Goal: Task Accomplishment & Management: Complete application form

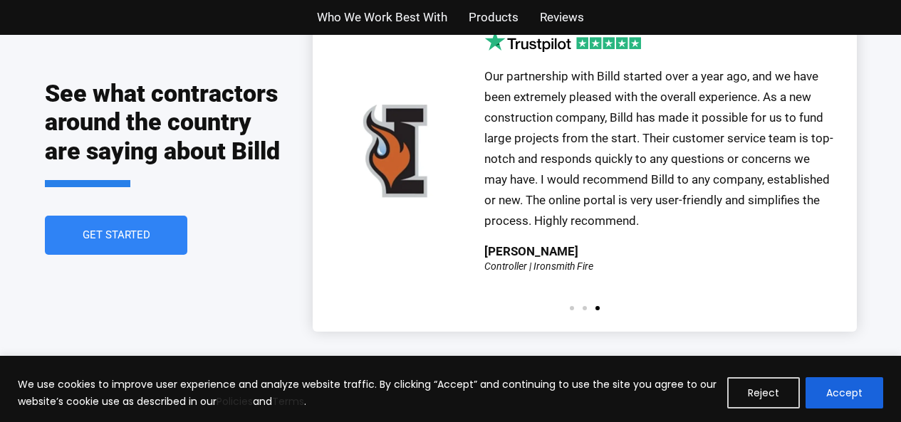
click at [153, 230] on span "Get Started" at bounding box center [115, 235] width 85 height 11
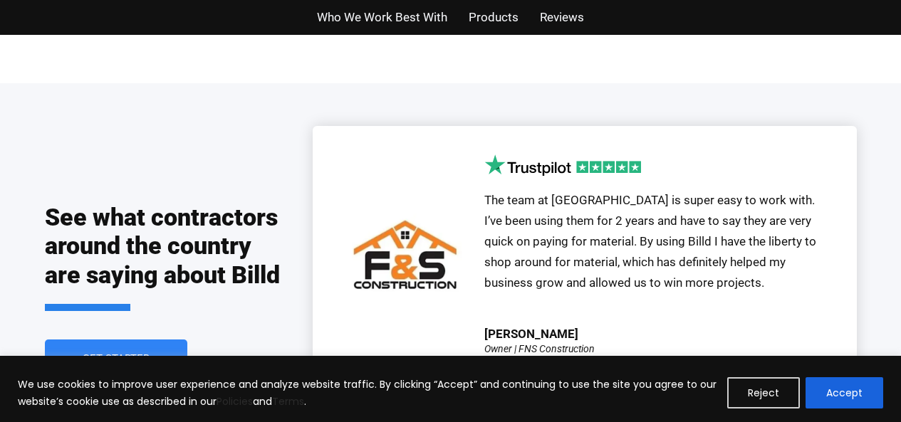
scroll to position [3054, 0]
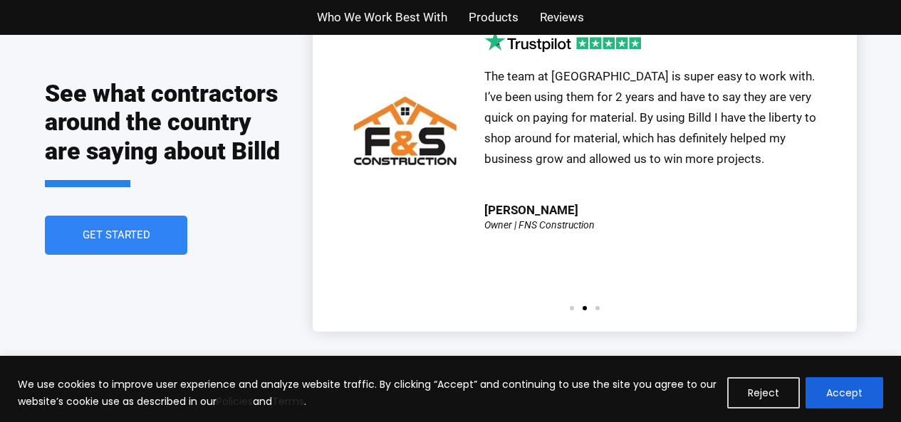
click at [164, 222] on link "Get Started" at bounding box center [116, 235] width 142 height 39
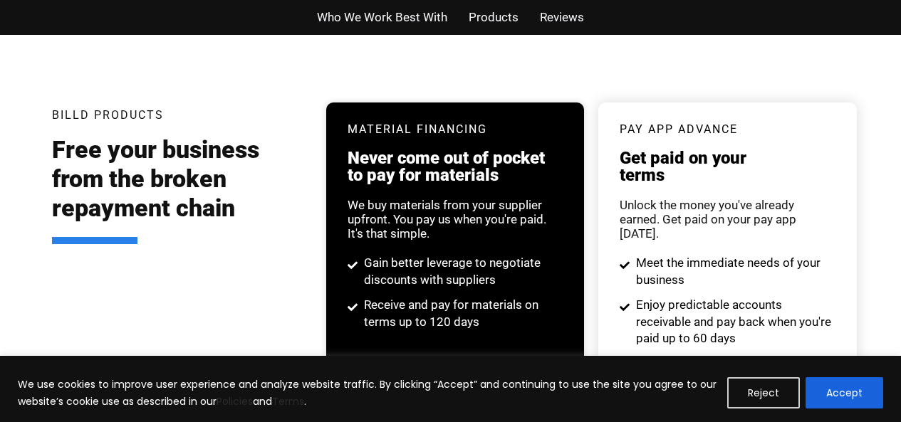
scroll to position [2643, 0]
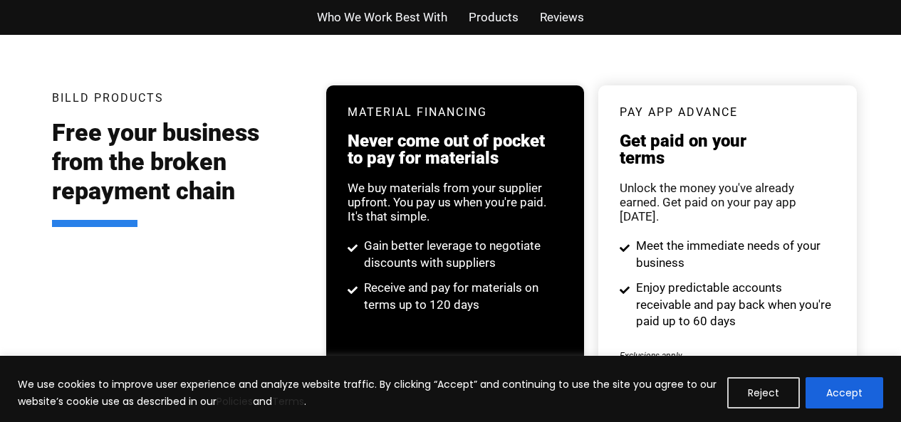
click at [394, 21] on span "Who We Work Best With" at bounding box center [382, 17] width 130 height 21
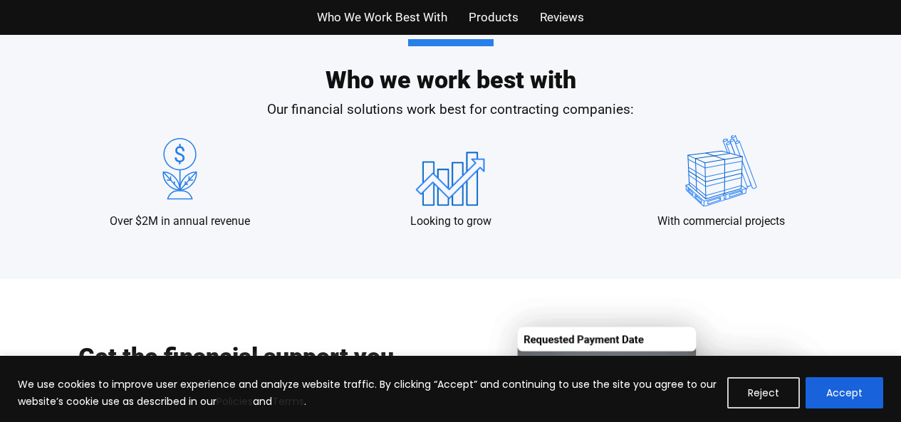
scroll to position [1377, 0]
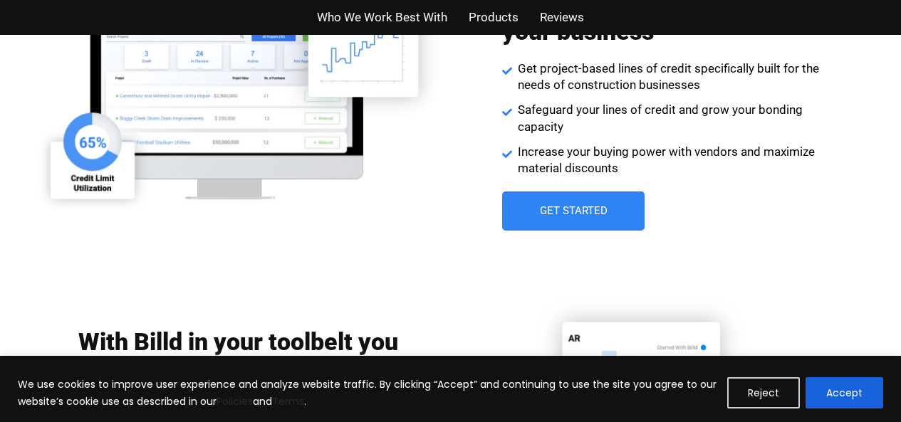
click at [578, 219] on link "Get Started" at bounding box center [573, 211] width 142 height 39
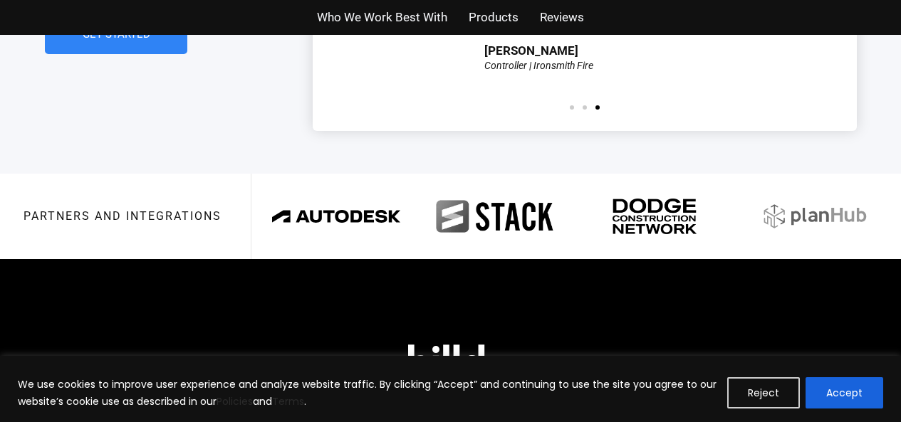
scroll to position [3188, 0]
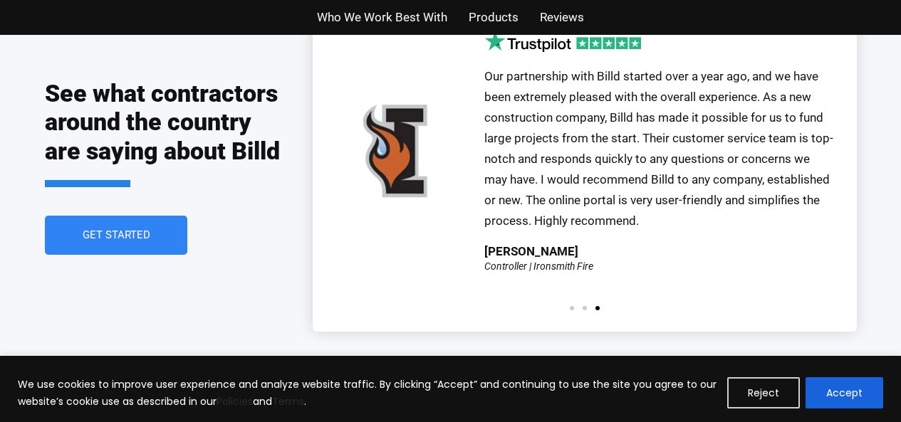
click at [176, 228] on link "Get Started" at bounding box center [116, 235] width 142 height 39
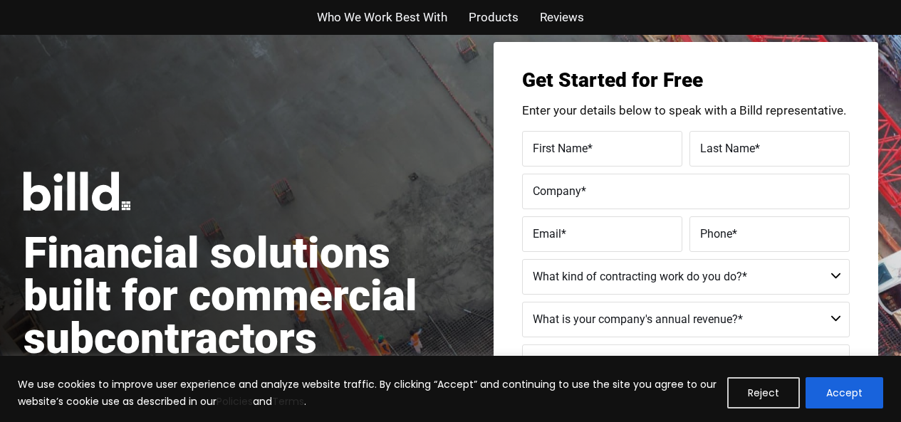
scroll to position [35, 0]
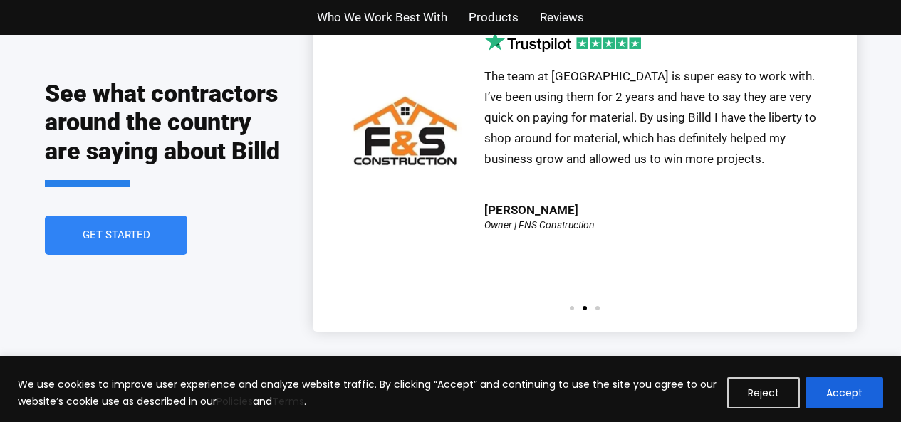
click at [56, 216] on link "Get Started" at bounding box center [116, 235] width 142 height 39
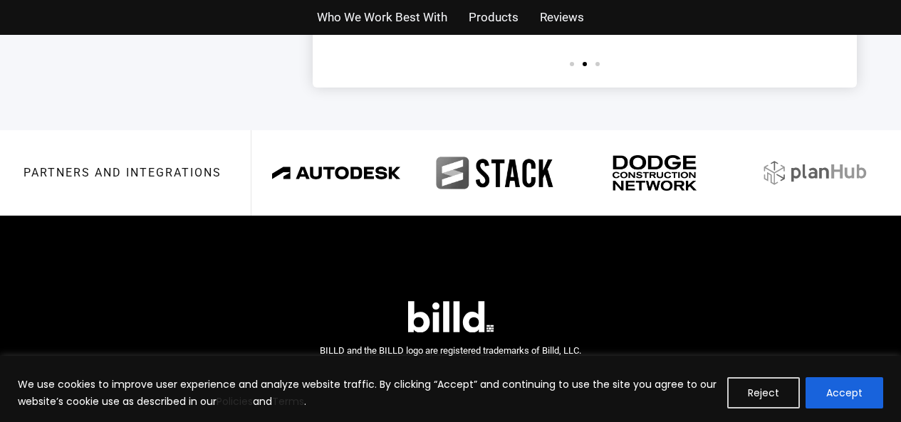
scroll to position [3462, 0]
